Goal: Transaction & Acquisition: Download file/media

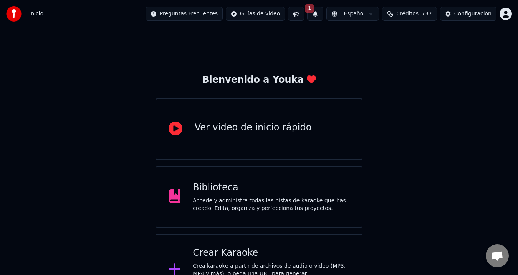
click at [316, 14] on button "1" at bounding box center [315, 14] width 16 height 14
click at [367, 40] on button "Actualizar" at bounding box center [373, 38] width 40 height 14
click at [245, 245] on div "Crear Karaoke Crea karaoke a partir de archivos de audio o video (MP3, MP4 y má…" at bounding box center [259, 270] width 207 height 72
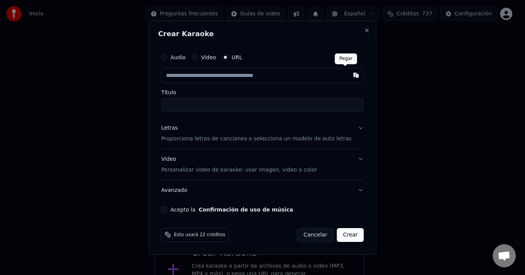
click at [348, 76] on button "button" at bounding box center [355, 75] width 15 height 14
click at [348, 77] on button "button" at bounding box center [355, 75] width 15 height 14
type input "**********"
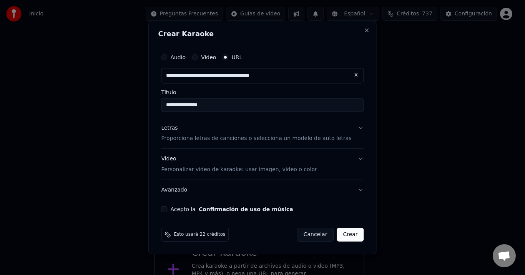
type input "**********"
click at [167, 211] on button "Acepto la Confirmación de uso de música" at bounding box center [164, 209] width 6 height 6
click at [351, 128] on button "Letras Proporciona letras de canciones o selecciona un modelo de auto letras" at bounding box center [262, 133] width 202 height 31
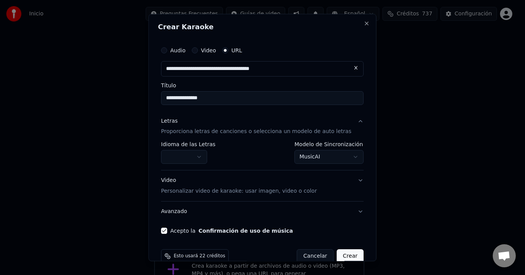
click at [344, 156] on body "**********" at bounding box center [259, 198] width 518 height 396
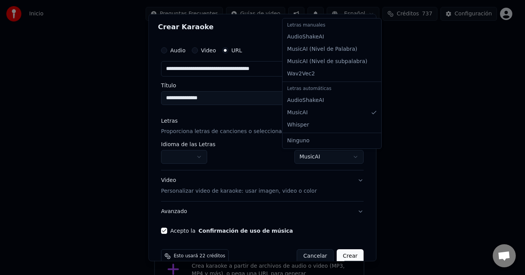
select select "**********"
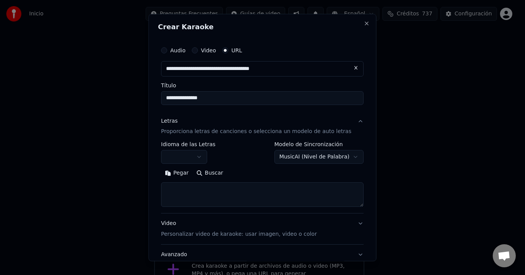
click at [220, 202] on textarea at bounding box center [262, 194] width 202 height 25
paste textarea "**********"
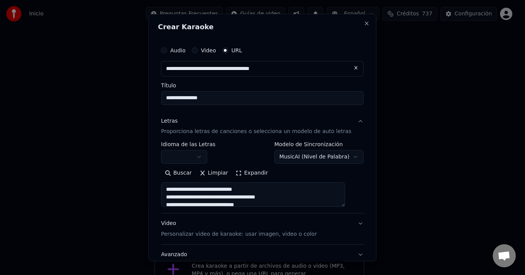
scroll to position [424, 0]
type textarea "**********"
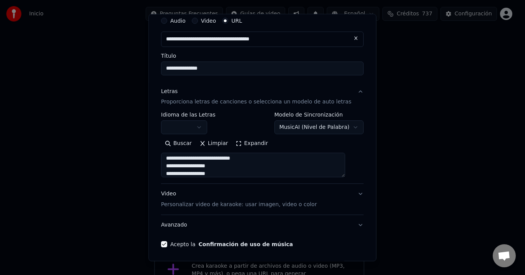
scroll to position [58, 0]
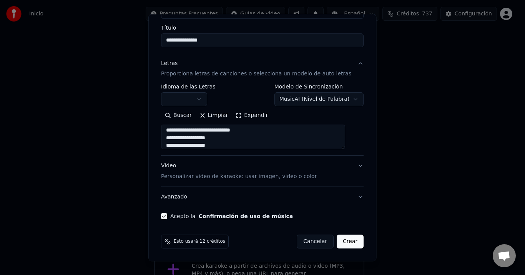
click at [337, 240] on button "Crear" at bounding box center [350, 242] width 27 height 14
select select "**"
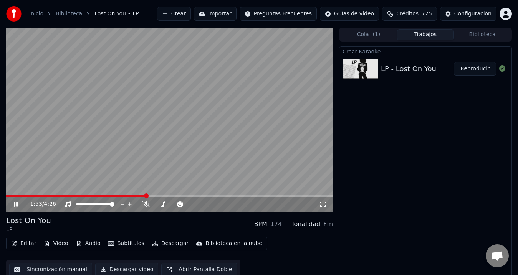
click at [146, 183] on video at bounding box center [169, 120] width 327 height 184
click at [17, 196] on span at bounding box center [76, 196] width 140 height 2
click at [18, 205] on icon at bounding box center [21, 204] width 18 height 6
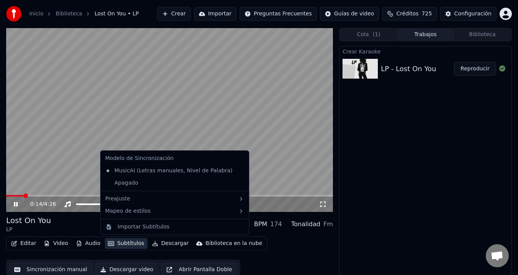
click at [114, 245] on button "Subtítulos" at bounding box center [126, 243] width 42 height 11
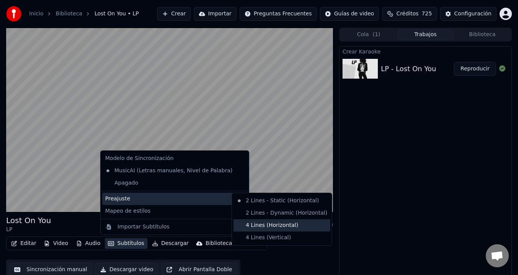
click at [278, 225] on div "4 Lines (Horizontal)" at bounding box center [282, 225] width 97 height 12
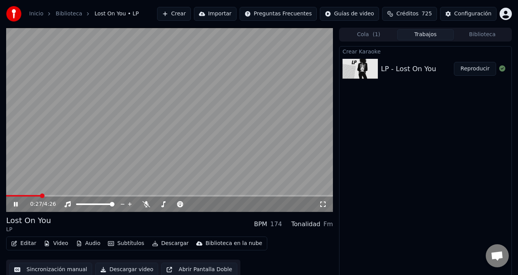
click at [46, 164] on video at bounding box center [169, 120] width 327 height 184
click at [224, 205] on icon at bounding box center [225, 204] width 7 height 8
click at [12, 201] on div "0:27 / 4:26" at bounding box center [169, 204] width 321 height 8
click at [15, 205] on icon at bounding box center [15, 203] width 5 height 5
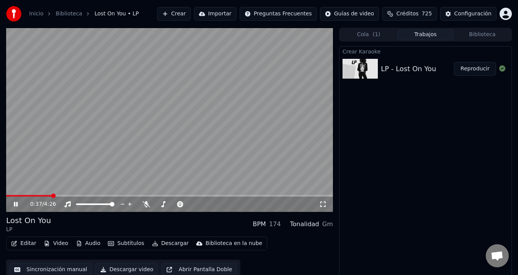
click at [13, 204] on icon at bounding box center [21, 204] width 18 height 6
click at [7, 196] on span at bounding box center [6, 196] width 1 height 2
click at [15, 203] on icon at bounding box center [15, 203] width 5 height 5
click at [15, 205] on icon at bounding box center [16, 204] width 4 height 5
click at [17, 203] on icon at bounding box center [15, 203] width 5 height 5
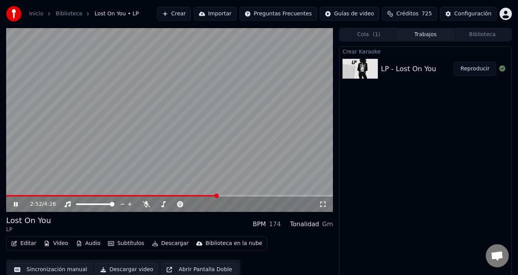
click at [217, 195] on span at bounding box center [169, 196] width 327 height 2
click at [241, 196] on span at bounding box center [169, 196] width 327 height 2
click at [251, 196] on span at bounding box center [169, 196] width 327 height 2
click at [224, 205] on icon at bounding box center [225, 204] width 7 height 8
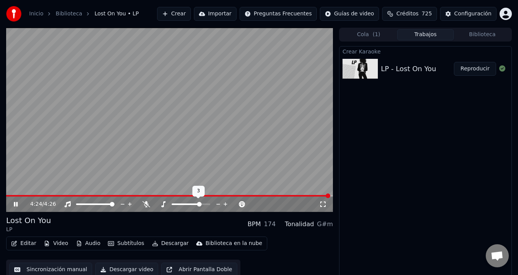
click at [224, 205] on icon at bounding box center [225, 204] width 7 height 8
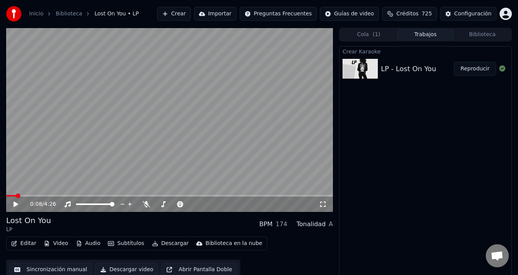
click at [16, 195] on span at bounding box center [11, 196] width 10 height 2
click at [17, 203] on icon at bounding box center [15, 203] width 5 height 5
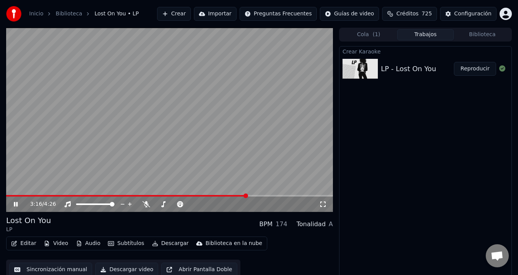
click at [247, 195] on span at bounding box center [126, 196] width 241 height 2
click at [151, 204] on div "3:20 / 4:26" at bounding box center [174, 204] width 289 height 8
click at [148, 204] on icon at bounding box center [147, 204] width 8 height 6
click at [228, 195] on span at bounding box center [145, 196] width 278 height 2
click at [146, 204] on icon at bounding box center [146, 204] width 4 height 6
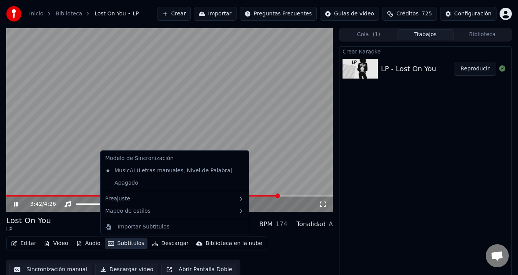
click at [123, 243] on button "Subtítulos" at bounding box center [126, 243] width 42 height 11
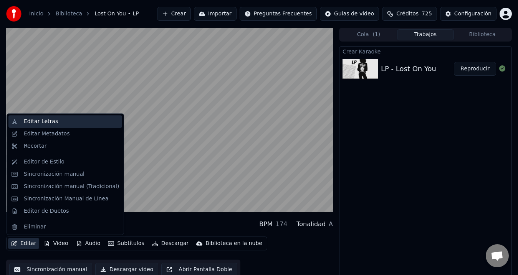
click at [52, 122] on div "Editar Letras" at bounding box center [41, 122] width 34 height 8
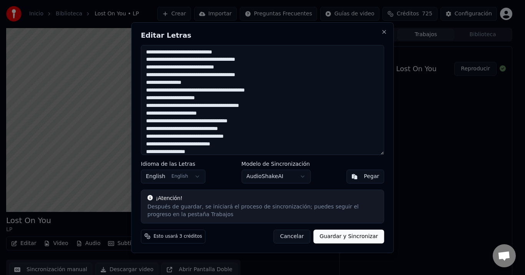
click at [308, 233] on button "Cancelar" at bounding box center [292, 236] width 37 height 14
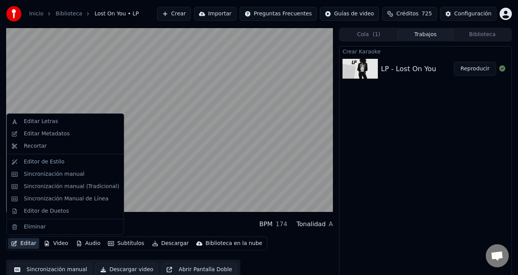
click at [28, 243] on button "Editar" at bounding box center [23, 243] width 31 height 11
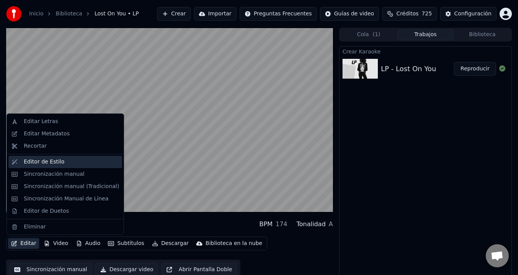
click at [43, 163] on div "Editor de Estilo" at bounding box center [44, 162] width 41 height 8
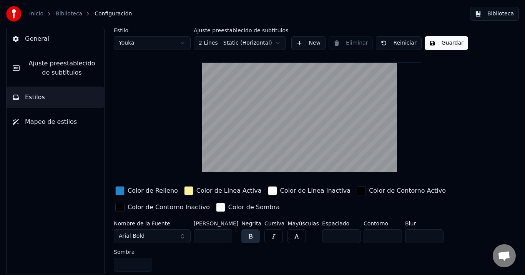
click at [186, 191] on div "button" at bounding box center [188, 190] width 9 height 9
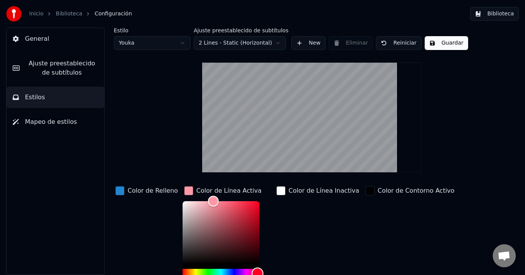
scroll to position [3, 0]
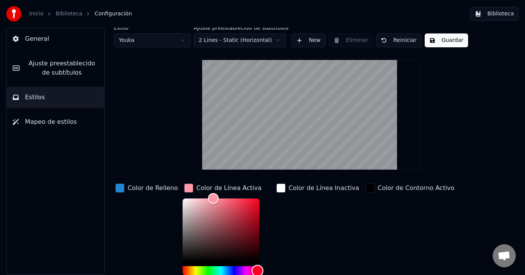
click at [252, 272] on div "Hue" at bounding box center [220, 270] width 77 height 9
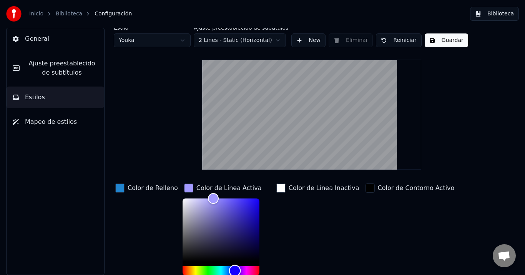
click at [229, 270] on div "Hue" at bounding box center [220, 270] width 77 height 9
click at [241, 271] on div "Hue" at bounding box center [220, 270] width 77 height 9
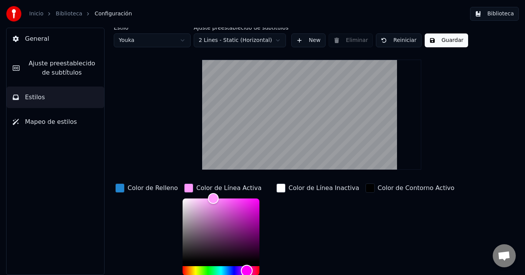
click at [247, 271] on div "Hue" at bounding box center [220, 270] width 77 height 9
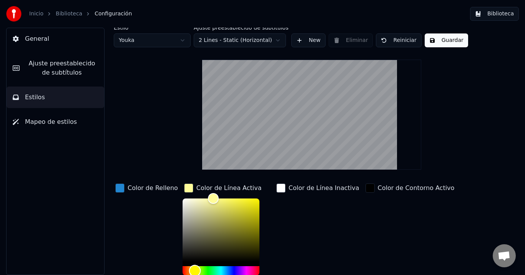
click at [189, 270] on div "Hue" at bounding box center [220, 270] width 77 height 9
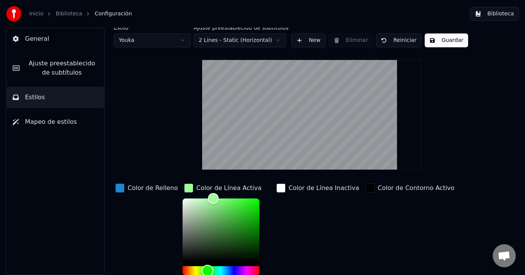
click at [202, 270] on div "Hue" at bounding box center [220, 270] width 77 height 9
type input "*******"
click at [250, 225] on div "Color" at bounding box center [220, 229] width 77 height 63
click at [276, 189] on div "button" at bounding box center [280, 187] width 9 height 9
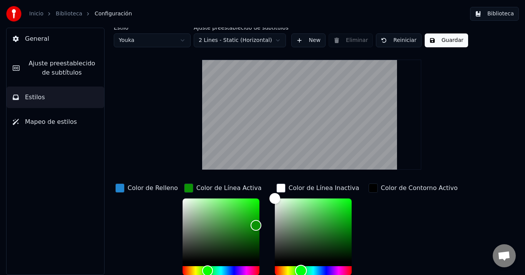
click at [295, 270] on div "Hue" at bounding box center [313, 270] width 77 height 9
type input "*******"
click at [341, 226] on div "Color" at bounding box center [313, 229] width 77 height 63
click at [457, 43] on button "Guardar" at bounding box center [445, 40] width 43 height 14
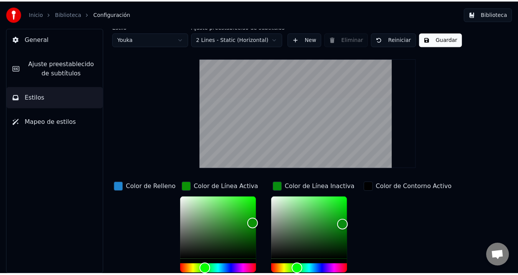
scroll to position [0, 0]
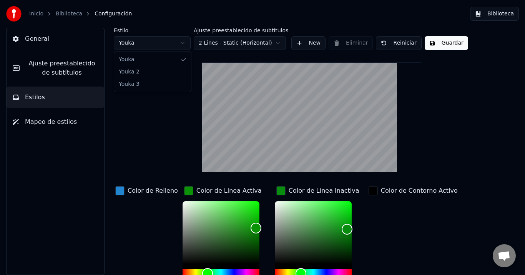
click at [157, 46] on html "Inicio Biblioteca Configuración Biblioteca General Ajuste preestablecido de sub…" at bounding box center [262, 137] width 525 height 275
type input "**"
type input "*******"
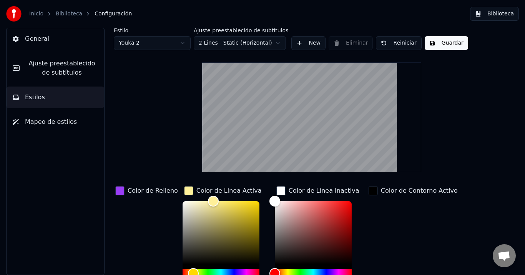
click at [171, 46] on html "Inicio Biblioteca Configuración Biblioteca General Ajuste preestablecido de sub…" at bounding box center [262, 137] width 525 height 275
click at [173, 43] on html "Inicio Biblioteca Configuración Biblioteca General Ajuste preestablecido de sub…" at bounding box center [262, 137] width 525 height 275
click at [174, 45] on html "Inicio Biblioteca Configuración Biblioteca General Ajuste preestablecido de sub…" at bounding box center [262, 137] width 525 height 275
type input "**"
type input "*******"
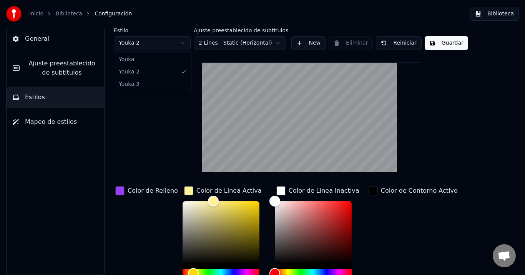
type input "*******"
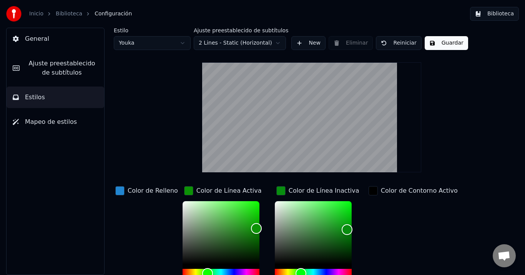
click at [449, 45] on button "Guardar" at bounding box center [445, 43] width 43 height 14
click at [46, 42] on button "General" at bounding box center [56, 39] width 98 height 22
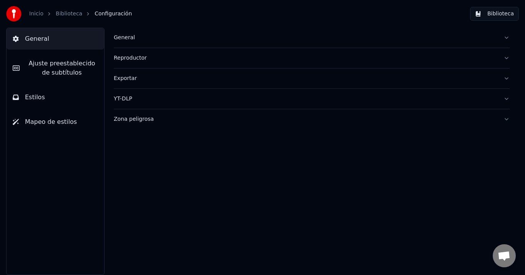
click at [46, 42] on button "General" at bounding box center [56, 39] width 98 height 22
click at [40, 15] on link "Inicio" at bounding box center [36, 14] width 14 height 8
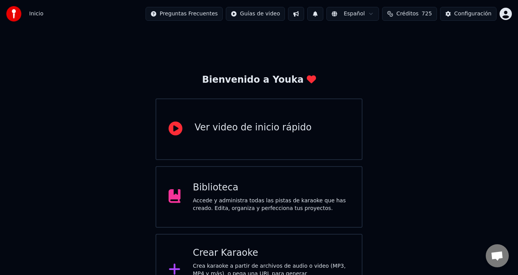
click at [37, 15] on span "Inicio" at bounding box center [36, 14] width 14 height 8
click at [17, 13] on img at bounding box center [13, 13] width 15 height 15
click at [242, 130] on div "Ver video de inicio rápido" at bounding box center [253, 127] width 117 height 12
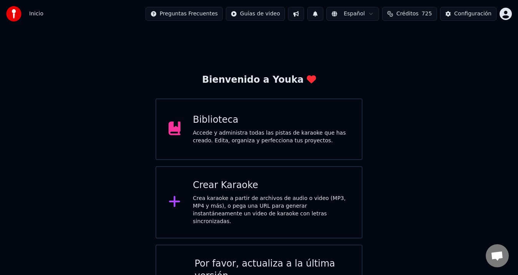
scroll to position [27, 0]
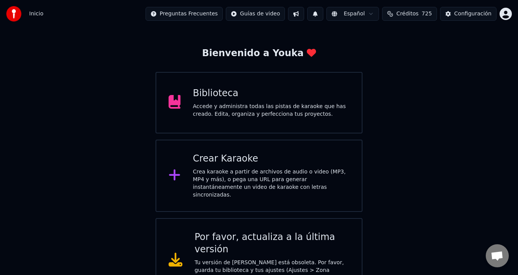
click at [234, 13] on html "Inicio Preguntas Frecuentes Guías de video Español Créditos 725 Configuración B…" at bounding box center [259, 137] width 518 height 329
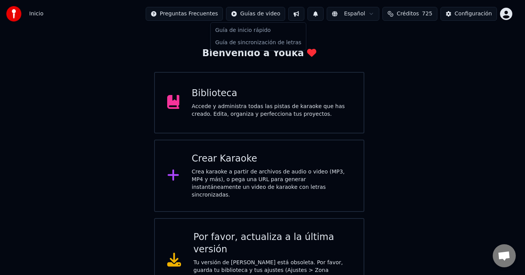
click at [340, 37] on html "Inicio Preguntas Frecuentes Guías de video Español Créditos 725 Configuración B…" at bounding box center [262, 137] width 525 height 329
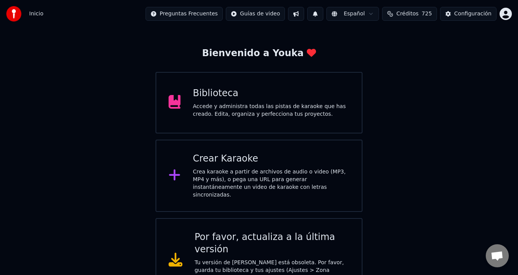
click at [295, 15] on button at bounding box center [296, 14] width 16 height 14
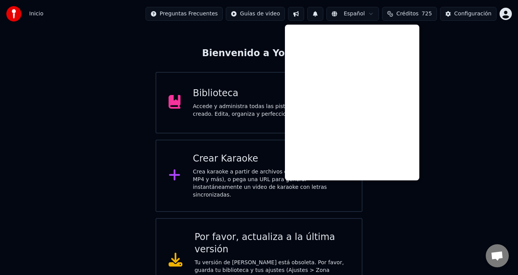
click at [458, 40] on div "Bienvenido a Youka Biblioteca Accede y administra todas las pistas de karaoke q…" at bounding box center [259, 151] width 518 height 301
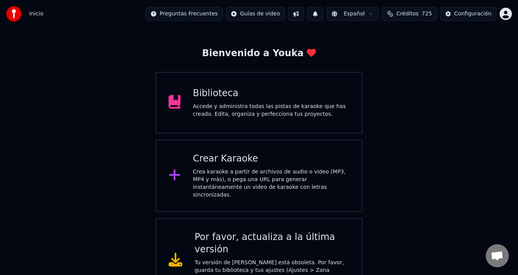
click at [239, 114] on div "Accede y administra todas las pistas de karaoke que has creado. Edita, organiza…" at bounding box center [271, 110] width 157 height 15
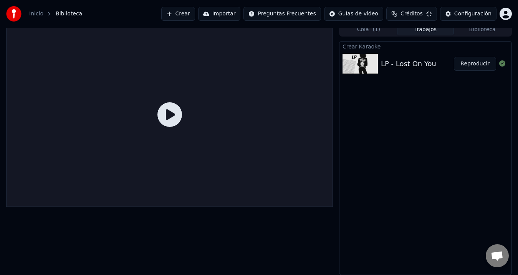
scroll to position [5, 0]
click at [467, 65] on button "Reproducir" at bounding box center [475, 64] width 42 height 14
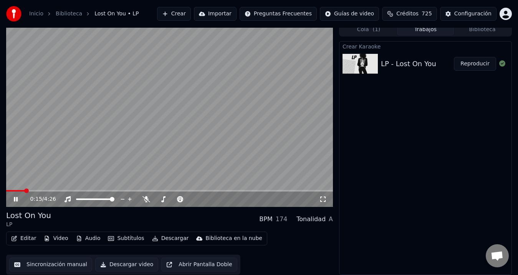
click at [25, 190] on span at bounding box center [169, 191] width 327 height 2
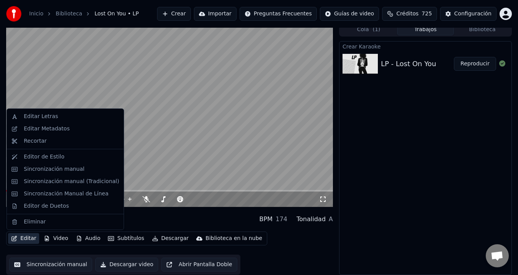
click at [18, 239] on button "Editar" at bounding box center [23, 238] width 31 height 11
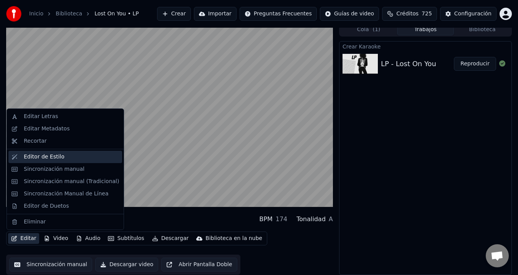
click at [57, 157] on div "Editor de Estilo" at bounding box center [44, 157] width 41 height 8
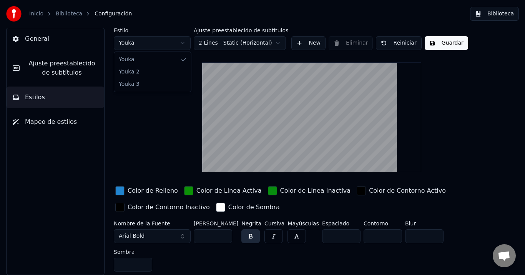
click at [176, 42] on html "Inicio Biblioteca Configuración Biblioteca General Ajuste preestablecido de sub…" at bounding box center [262, 137] width 525 height 275
type input "**"
click at [454, 38] on button "Guardar" at bounding box center [445, 43] width 43 height 14
click at [60, 16] on link "Biblioteca" at bounding box center [69, 14] width 27 height 8
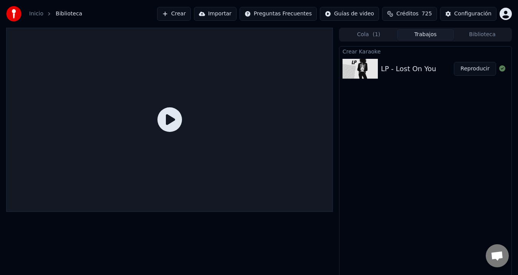
click at [480, 70] on button "Reproducir" at bounding box center [475, 69] width 42 height 14
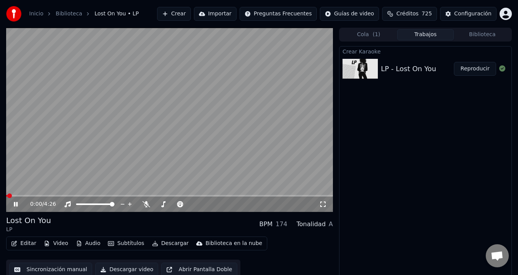
click at [29, 196] on span at bounding box center [169, 196] width 327 height 2
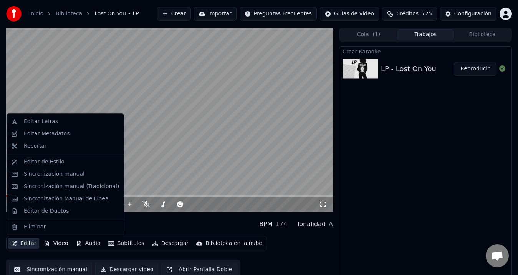
click at [34, 243] on button "Editar" at bounding box center [23, 243] width 31 height 11
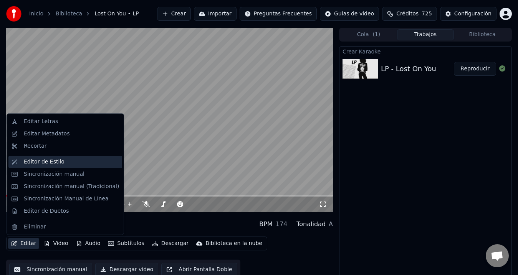
click at [84, 158] on div "Editor de Estilo" at bounding box center [71, 162] width 95 height 8
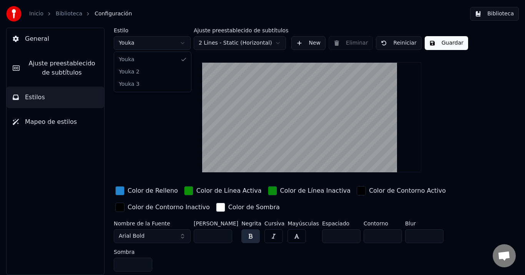
click at [163, 46] on html "Inicio Biblioteca Configuración Biblioteca General Ajuste preestablecido de sub…" at bounding box center [262, 137] width 525 height 275
click at [172, 43] on html "Inicio Biblioteca Configuración Biblioteca General Ajuste preestablecido de sub…" at bounding box center [262, 137] width 525 height 275
click at [165, 46] on html "Inicio Biblioteca Configuración Biblioteca General Ajuste preestablecido de sub…" at bounding box center [262, 137] width 525 height 275
click at [172, 45] on html "Inicio Biblioteca Configuración Biblioteca General Ajuste preestablecido de sub…" at bounding box center [262, 137] width 525 height 275
type input "**"
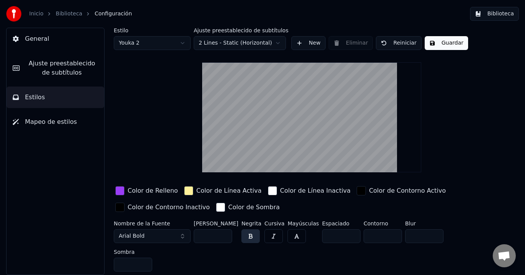
click at [453, 43] on button "Guardar" at bounding box center [445, 43] width 43 height 14
click at [497, 15] on button "Biblioteca" at bounding box center [494, 14] width 49 height 14
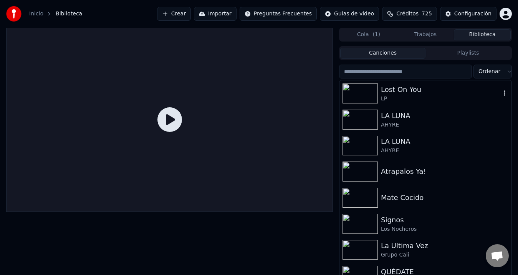
click at [399, 98] on div "LP" at bounding box center [441, 99] width 120 height 8
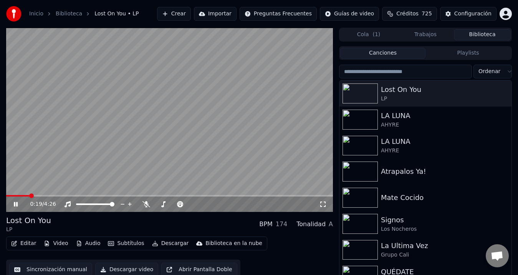
click at [30, 196] on span at bounding box center [169, 196] width 327 height 2
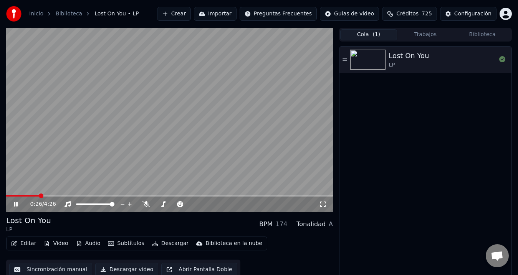
click at [366, 34] on button "Cola ( 1 )" at bounding box center [368, 34] width 57 height 11
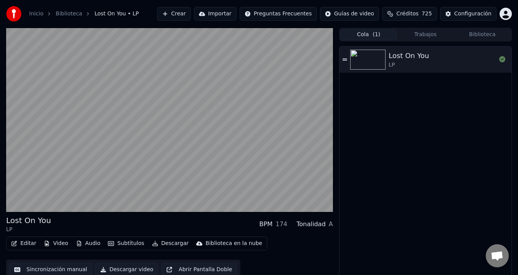
click at [404, 58] on div "Lost On You" at bounding box center [409, 55] width 40 height 11
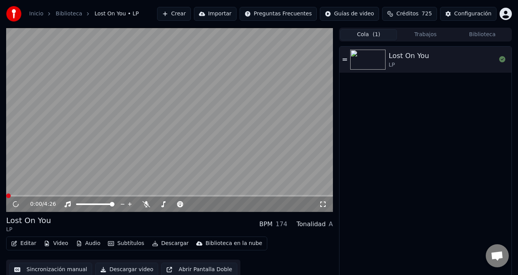
click at [39, 197] on div "0:00 / 4:26" at bounding box center [169, 203] width 327 height 15
click at [35, 195] on span at bounding box center [169, 196] width 327 height 2
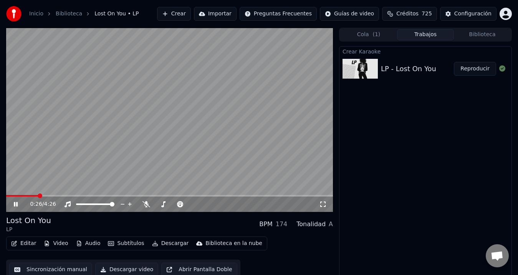
click at [432, 38] on button "Trabajos" at bounding box center [425, 34] width 57 height 11
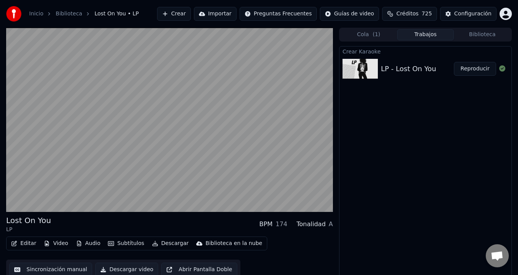
click at [471, 68] on button "Reproducir" at bounding box center [475, 69] width 42 height 14
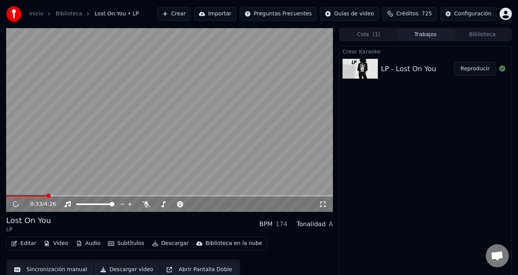
click at [47, 195] on span at bounding box center [169, 196] width 327 height 2
click at [382, 33] on button "Cola ( 1 )" at bounding box center [368, 34] width 57 height 11
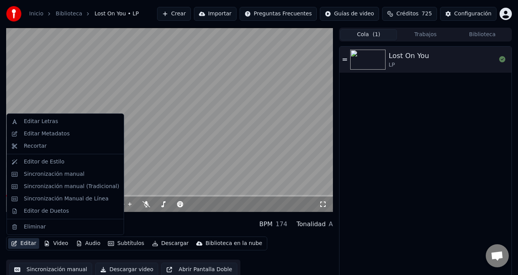
click at [23, 242] on button "Editar" at bounding box center [23, 243] width 31 height 11
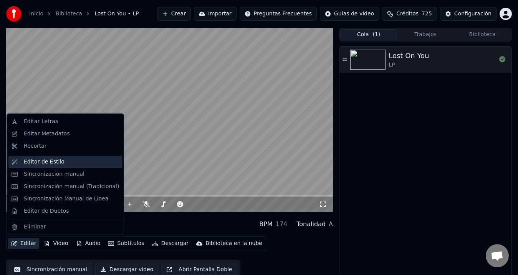
click at [55, 162] on div "Editor de Estilo" at bounding box center [44, 162] width 41 height 8
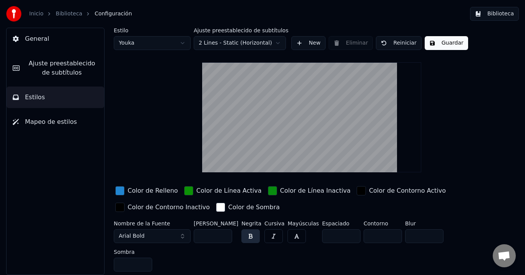
click at [185, 189] on div "button" at bounding box center [188, 190] width 9 height 9
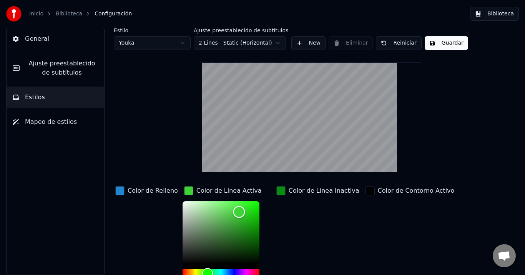
click at [234, 211] on div "Color" at bounding box center [220, 232] width 77 height 63
type input "*******"
click at [225, 207] on div "Color" at bounding box center [220, 232] width 77 height 63
click at [276, 192] on div "button" at bounding box center [280, 190] width 9 height 9
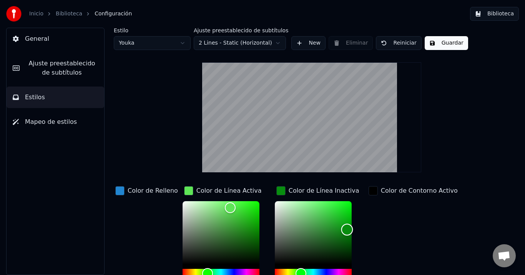
type input "*******"
click at [318, 209] on div "Color" at bounding box center [313, 232] width 77 height 63
click at [448, 46] on button "Guardar" at bounding box center [445, 43] width 43 height 14
click at [491, 16] on button "Biblioteca" at bounding box center [494, 14] width 49 height 14
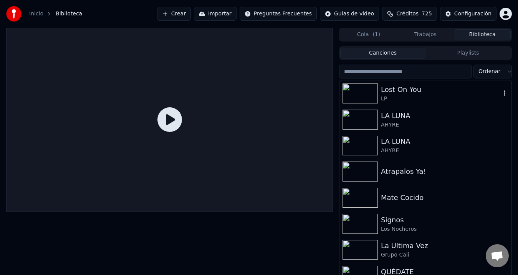
click at [380, 95] on div at bounding box center [362, 93] width 38 height 20
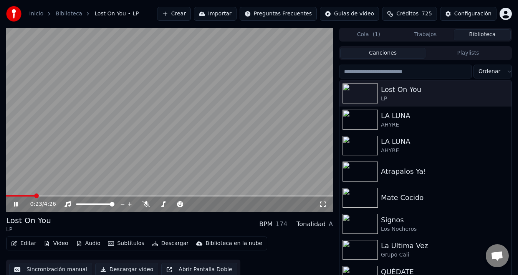
click at [35, 195] on span at bounding box center [169, 196] width 327 height 2
click at [20, 196] on span at bounding box center [23, 196] width 34 height 2
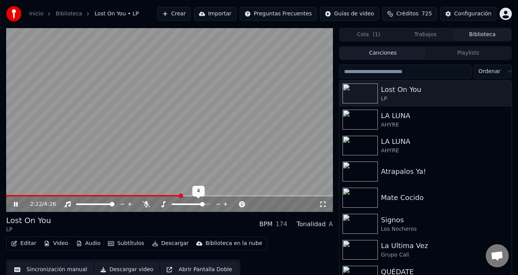
click at [226, 205] on icon at bounding box center [225, 204] width 7 height 8
click at [176, 196] on span at bounding box center [90, 196] width 169 height 2
click at [142, 195] on span at bounding box center [74, 196] width 136 height 2
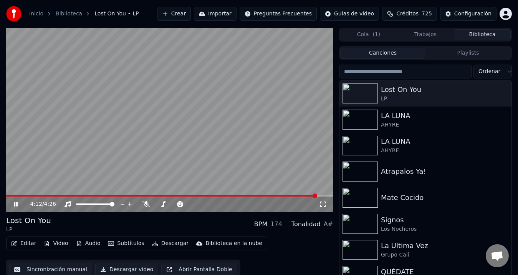
click at [15, 206] on icon at bounding box center [16, 204] width 4 height 5
click at [18, 195] on span at bounding box center [161, 196] width 311 height 2
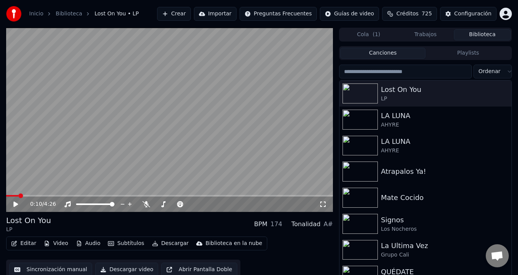
click at [18, 204] on icon at bounding box center [15, 203] width 5 height 5
click at [217, 204] on icon at bounding box center [219, 204] width 4 height 1
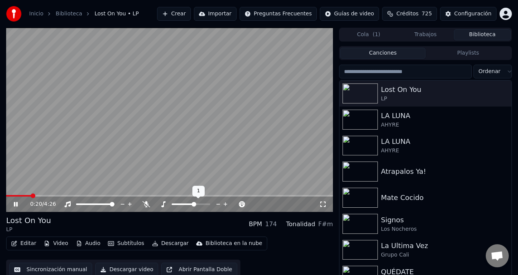
click at [217, 204] on icon at bounding box center [219, 204] width 4 height 1
click at [146, 204] on icon at bounding box center [147, 204] width 8 height 6
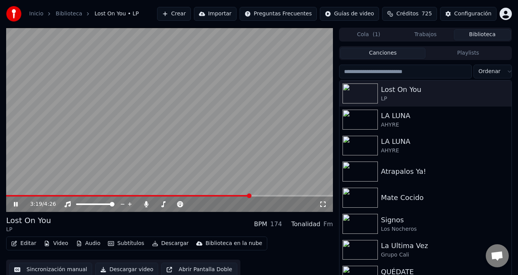
click at [251, 195] on span at bounding box center [169, 196] width 327 height 2
click at [148, 204] on icon at bounding box center [147, 204] width 8 height 6
click at [233, 204] on icon at bounding box center [235, 204] width 7 height 8
click at [242, 204] on icon at bounding box center [242, 204] width 7 height 8
click at [226, 202] on icon at bounding box center [225, 204] width 7 height 8
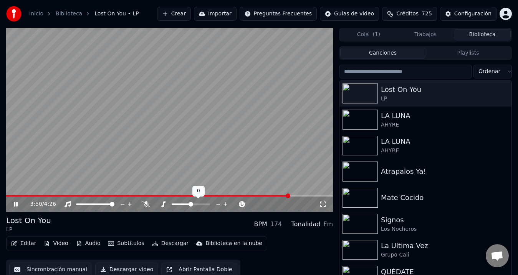
click at [226, 202] on icon at bounding box center [225, 204] width 7 height 8
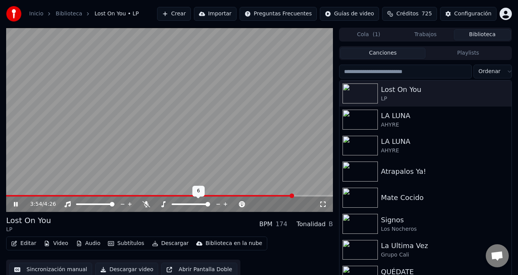
click at [216, 204] on icon at bounding box center [218, 204] width 7 height 8
click at [264, 194] on video at bounding box center [169, 120] width 327 height 184
click at [268, 196] on span at bounding box center [168, 196] width 324 height 2
click at [12, 204] on div "3:33 / 4:26" at bounding box center [169, 204] width 321 height 8
click at [17, 204] on icon at bounding box center [15, 203] width 5 height 5
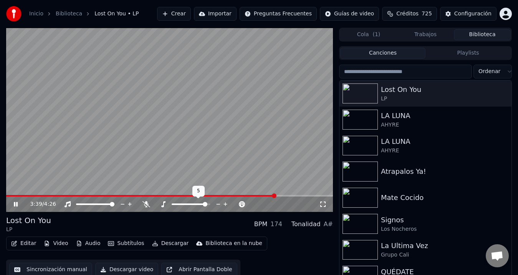
click at [219, 204] on icon at bounding box center [219, 204] width 4 height 1
click at [16, 204] on icon at bounding box center [21, 204] width 18 height 6
click at [297, 196] on div "4:16 / 4:26" at bounding box center [169, 203] width 327 height 15
click at [295, 195] on span at bounding box center [163, 196] width 315 height 2
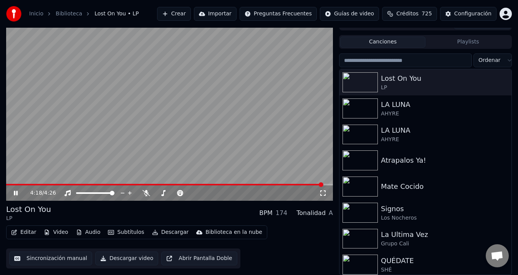
click at [14, 194] on icon at bounding box center [16, 193] width 4 height 5
click at [246, 184] on span at bounding box center [126, 185] width 240 height 2
click at [13, 192] on icon at bounding box center [21, 193] width 18 height 6
click at [219, 193] on icon at bounding box center [219, 192] width 4 height 1
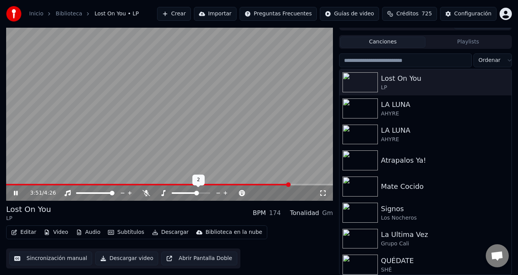
click at [219, 193] on icon at bounding box center [219, 192] width 4 height 1
click at [226, 191] on icon at bounding box center [225, 193] width 7 height 8
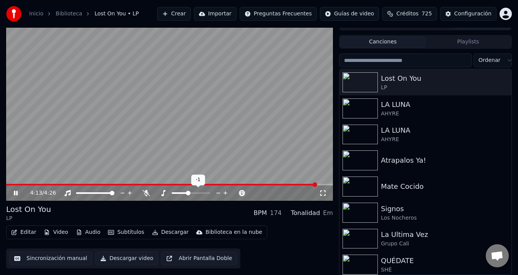
click at [226, 191] on icon at bounding box center [225, 193] width 7 height 8
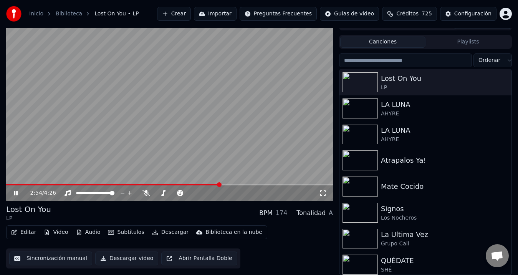
click at [220, 185] on span at bounding box center [113, 185] width 214 height 2
click at [16, 194] on icon at bounding box center [21, 193] width 18 height 6
click at [17, 192] on icon at bounding box center [16, 193] width 4 height 5
click at [235, 167] on video at bounding box center [169, 109] width 327 height 184
click at [223, 144] on video at bounding box center [169, 109] width 327 height 184
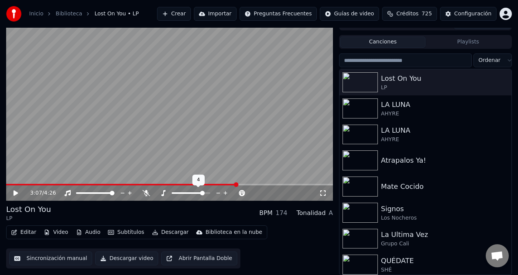
click at [224, 194] on icon at bounding box center [225, 193] width 7 height 8
click at [147, 151] on video at bounding box center [169, 109] width 327 height 184
click at [15, 192] on icon at bounding box center [16, 193] width 4 height 5
click at [224, 209] on div "Lost On You LP BPM 174 Tonalidad A#" at bounding box center [169, 213] width 327 height 18
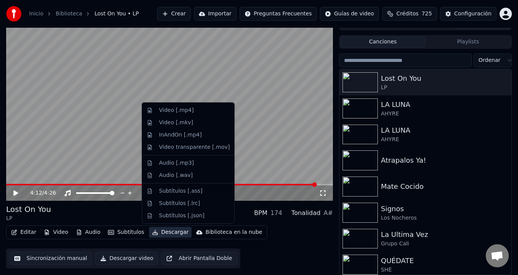
click at [169, 234] on button "Descargar" at bounding box center [170, 232] width 43 height 11
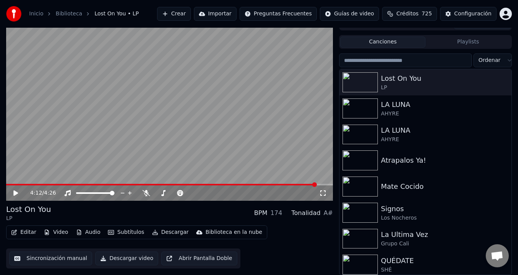
click at [281, 249] on div "Editar Video Audio Subtítulos Descargar Biblioteca en la nube Sincronización ma…" at bounding box center [169, 246] width 327 height 43
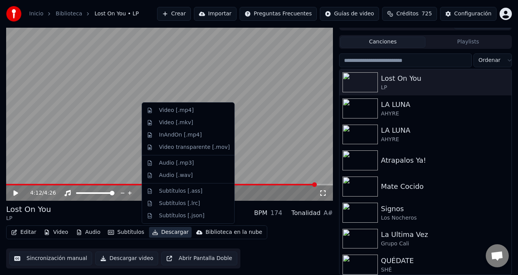
click at [162, 230] on button "Descargar" at bounding box center [170, 232] width 43 height 11
click at [200, 114] on div "Video [.mp4]" at bounding box center [188, 110] width 89 height 12
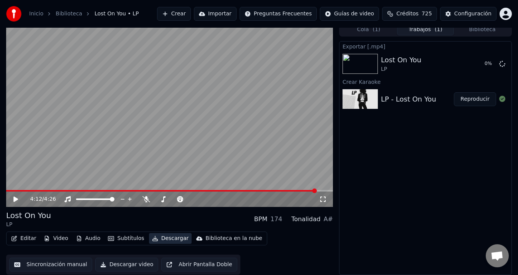
scroll to position [5, 0]
